Goal: Check status: Check status

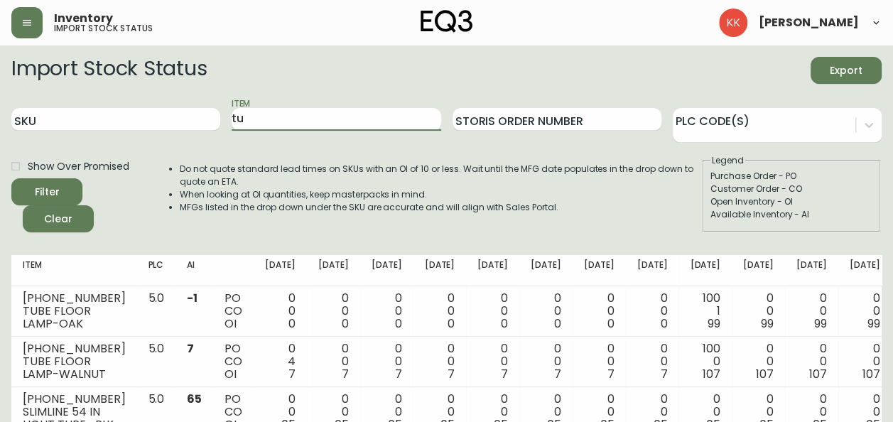
type input "t"
type input "boom"
click at [11, 178] on button "Filter" at bounding box center [46, 191] width 71 height 27
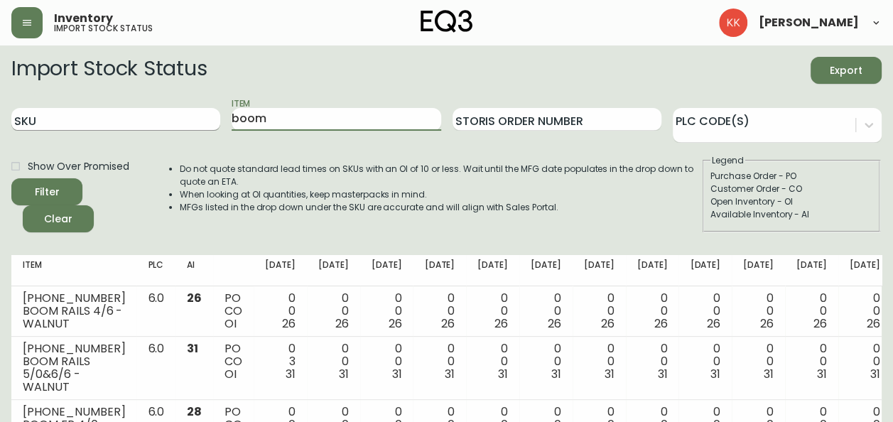
click at [79, 116] on input "SKU" at bounding box center [115, 119] width 209 height 23
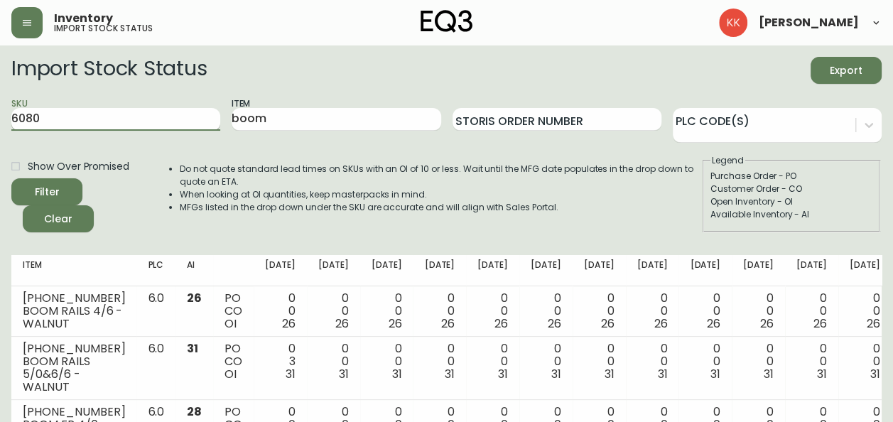
type input "6080"
click at [11, 178] on button "Filter" at bounding box center [46, 191] width 71 height 27
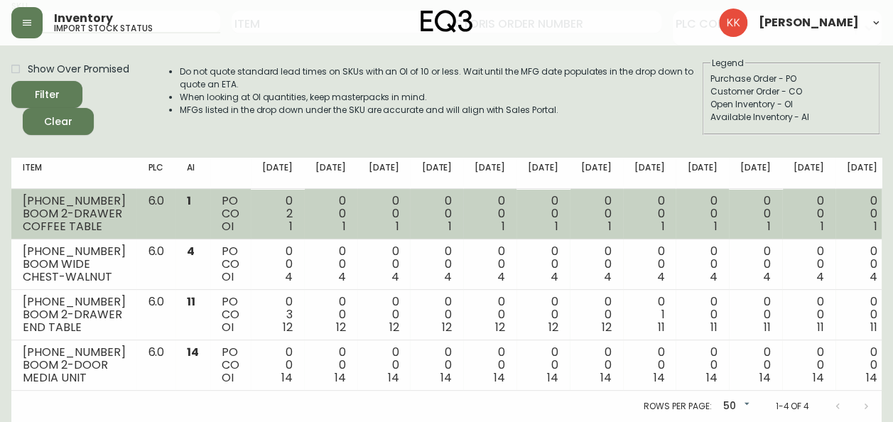
scroll to position [89, 0]
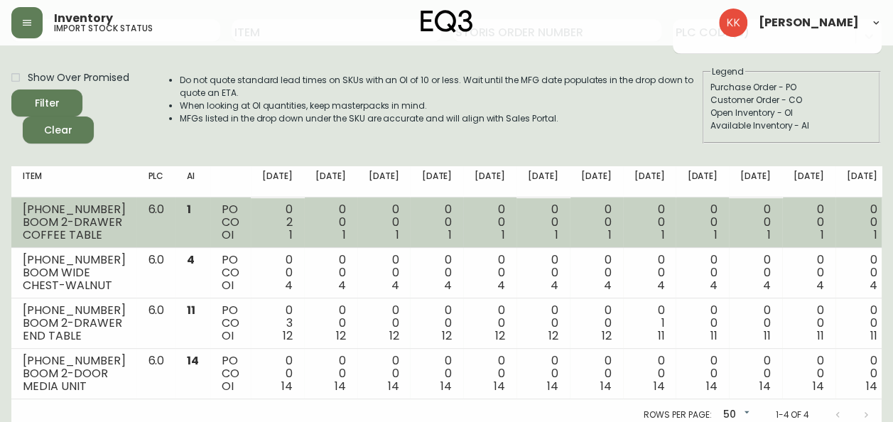
click at [148, 240] on td "6.0" at bounding box center [155, 222] width 39 height 50
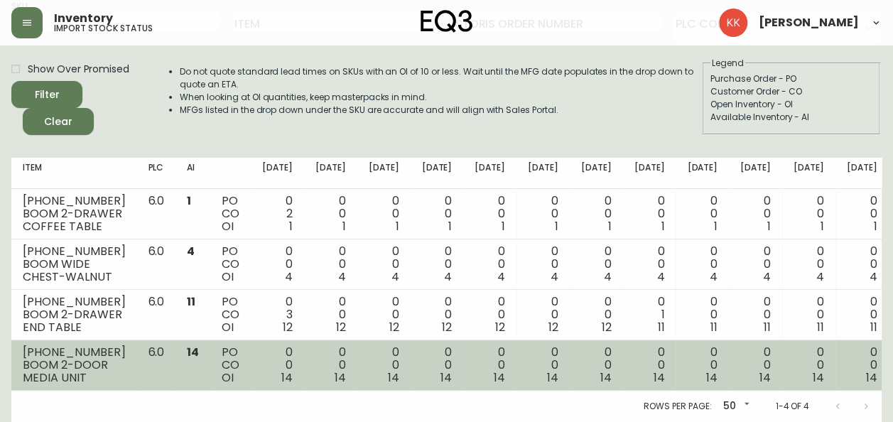
scroll to position [122, 0]
